Goal: Information Seeking & Learning: Learn about a topic

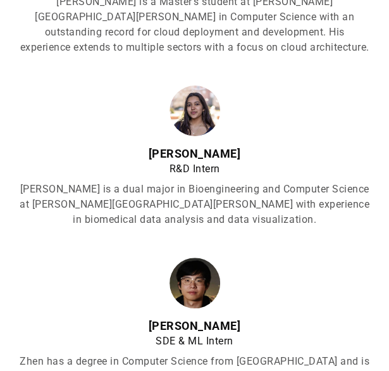
scroll to position [1259, 0]
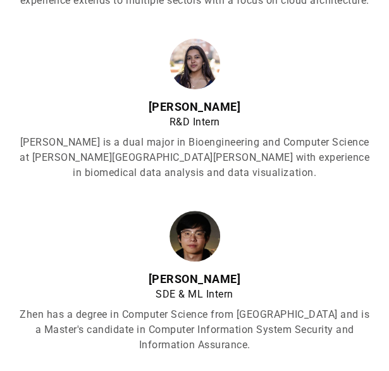
click at [156, 145] on p "[PERSON_NAME] is a dual major in Bioengineering and Computer Science at [PERSON…" at bounding box center [195, 158] width 350 height 46
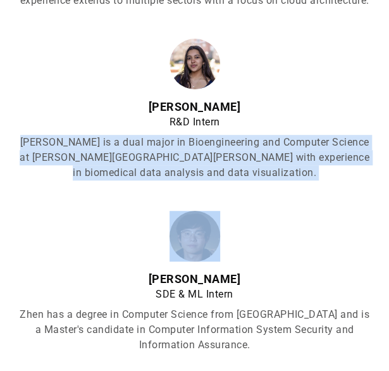
click at [156, 145] on p "[PERSON_NAME] is a dual major in Bioengineering and Computer Science at [PERSON…" at bounding box center [195, 158] width 350 height 46
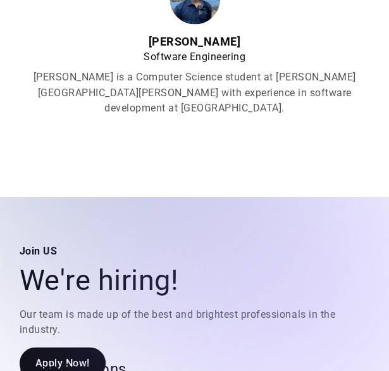
scroll to position [1669, 0]
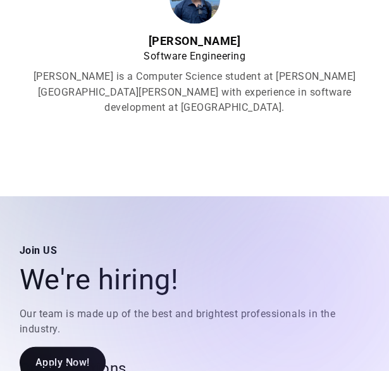
click at [215, 69] on p "[PERSON_NAME] is a Computer Science student at [PERSON_NAME][GEOGRAPHIC_DATA][P…" at bounding box center [195, 92] width 350 height 46
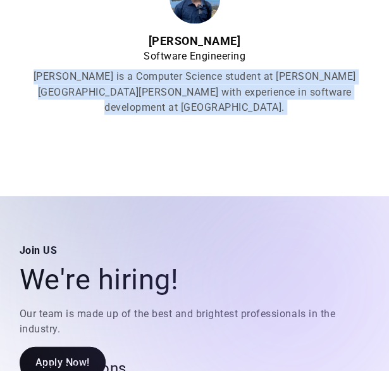
click at [215, 69] on p "[PERSON_NAME] is a Computer Science student at [PERSON_NAME][GEOGRAPHIC_DATA][P…" at bounding box center [195, 92] width 350 height 46
drag, startPoint x: 215, startPoint y: 63, endPoint x: 195, endPoint y: 66, distance: 20.6
click at [195, 69] on p "[PERSON_NAME] is a Computer Science student at [PERSON_NAME][GEOGRAPHIC_DATA][P…" at bounding box center [195, 92] width 350 height 46
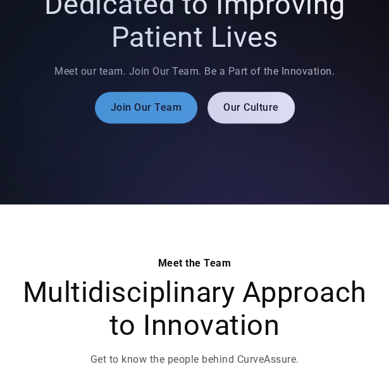
scroll to position [0, 0]
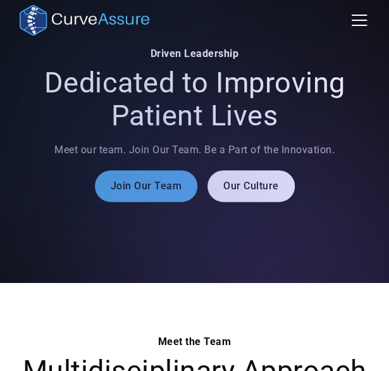
click at [356, 12] on div "menu" at bounding box center [359, 20] width 30 height 30
